Goal: Navigation & Orientation: Find specific page/section

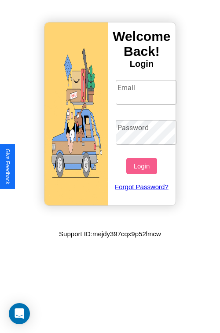
click at [147, 92] on input "Email" at bounding box center [146, 92] width 61 height 25
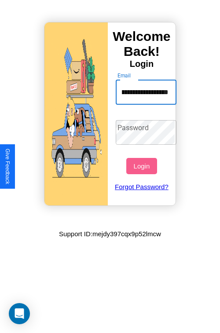
scroll to position [0, 37]
type input "**********"
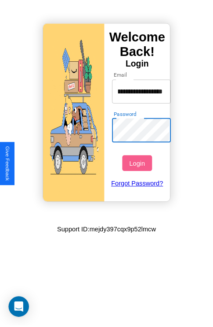
scroll to position [0, 0]
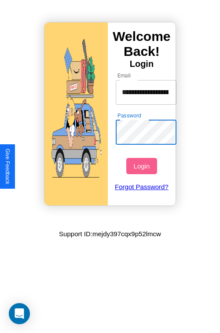
click at [143, 166] on button "Login" at bounding box center [141, 166] width 30 height 16
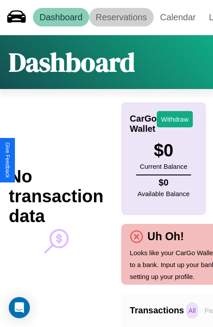
click at [121, 17] on link "Reservations" at bounding box center [121, 17] width 65 height 18
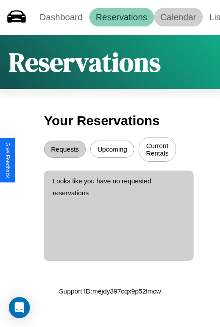
click at [178, 17] on link "Calendar" at bounding box center [178, 17] width 49 height 18
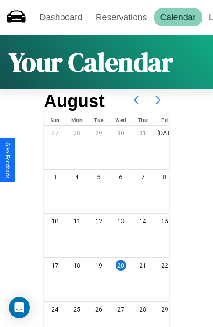
click at [158, 100] on icon at bounding box center [158, 100] width 22 height 22
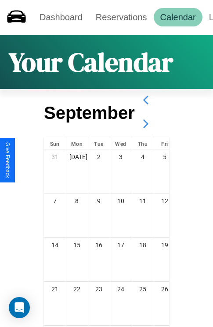
click at [146, 124] on icon at bounding box center [146, 124] width 22 height 22
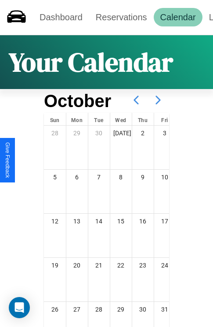
click at [158, 100] on icon at bounding box center [158, 100] width 22 height 22
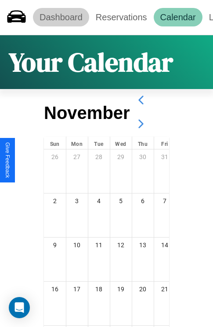
click at [61, 17] on link "Dashboard" at bounding box center [61, 17] width 56 height 18
